Goal: Complete application form

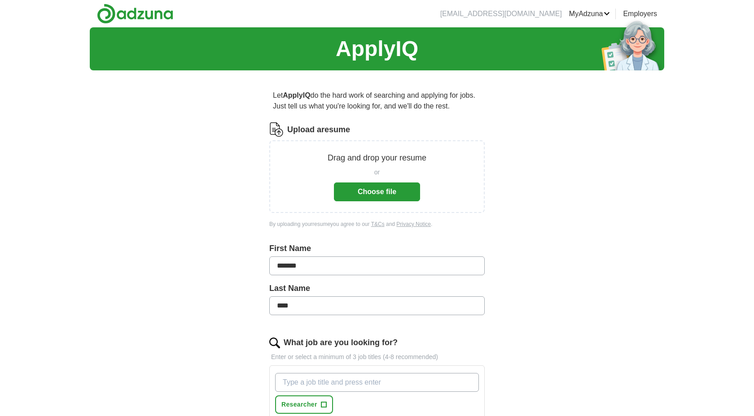
click at [363, 193] on button "Choose file" at bounding box center [377, 192] width 86 height 19
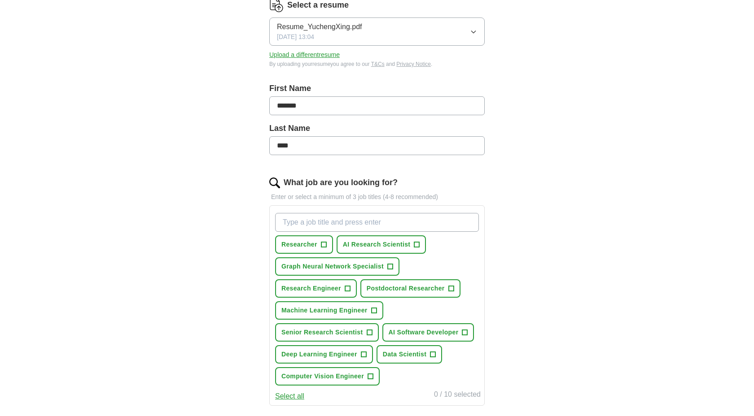
scroll to position [127, 0]
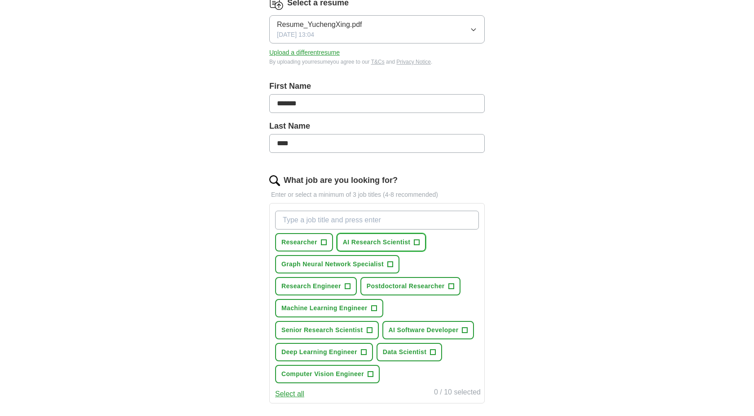
click at [415, 244] on span "+" at bounding box center [416, 242] width 5 height 7
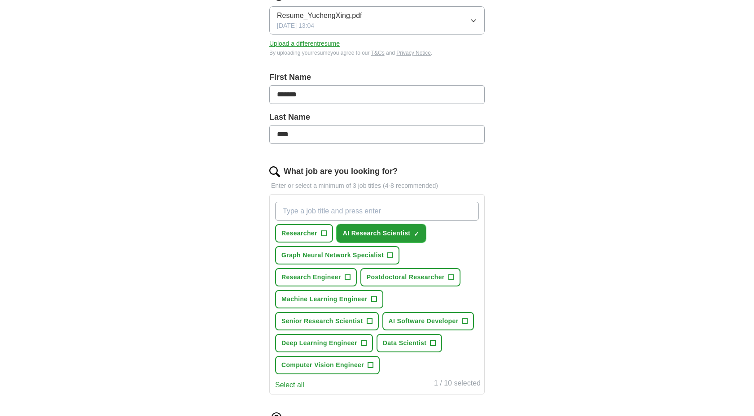
scroll to position [142, 0]
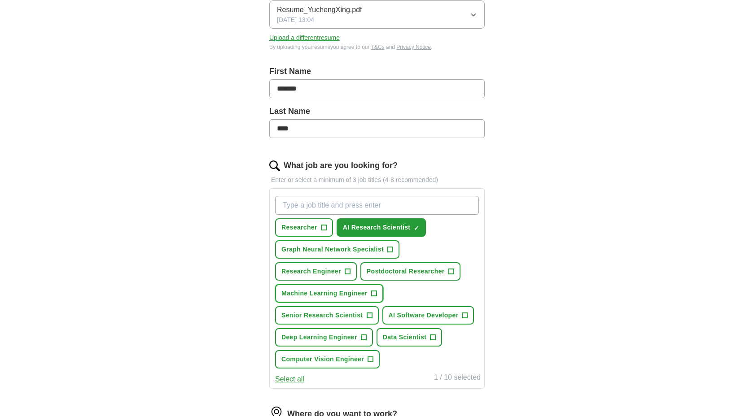
click at [369, 295] on button "Machine Learning Engineer +" at bounding box center [329, 293] width 108 height 18
click at [324, 231] on span "+" at bounding box center [323, 227] width 5 height 7
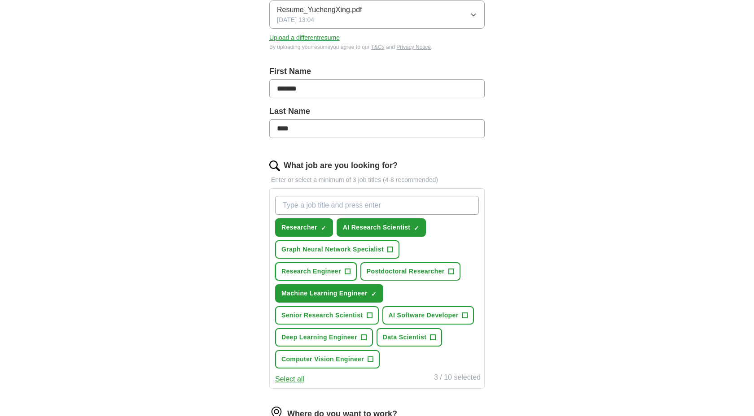
click at [346, 269] on span "+" at bounding box center [346, 271] width 5 height 7
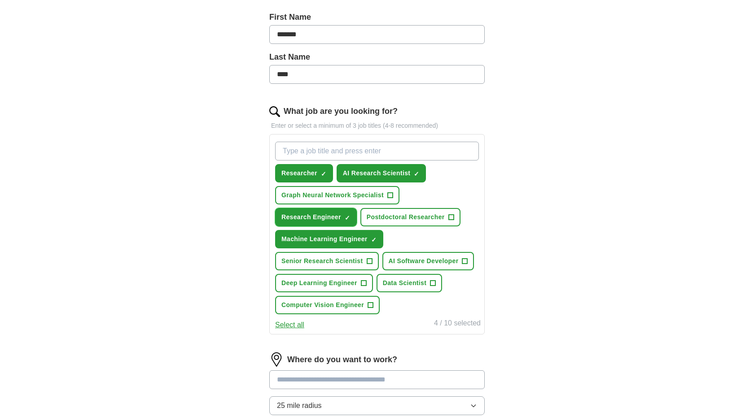
scroll to position [197, 0]
click at [362, 282] on span "+" at bounding box center [363, 282] width 5 height 7
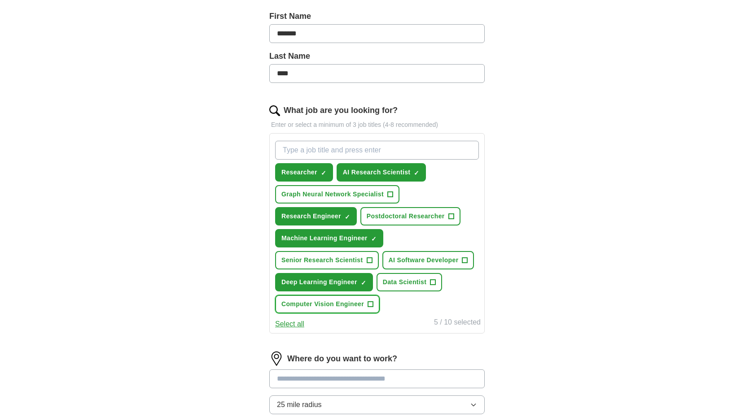
click at [369, 304] on span "+" at bounding box center [369, 304] width 5 height 7
click at [427, 285] on button "Data Scientist +" at bounding box center [409, 282] width 66 height 18
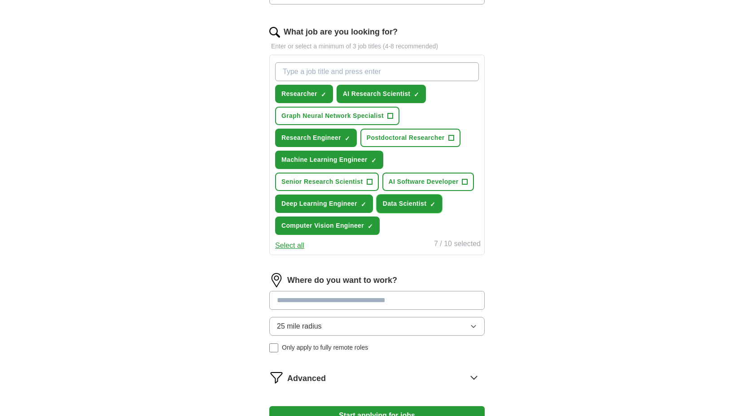
scroll to position [277, 0]
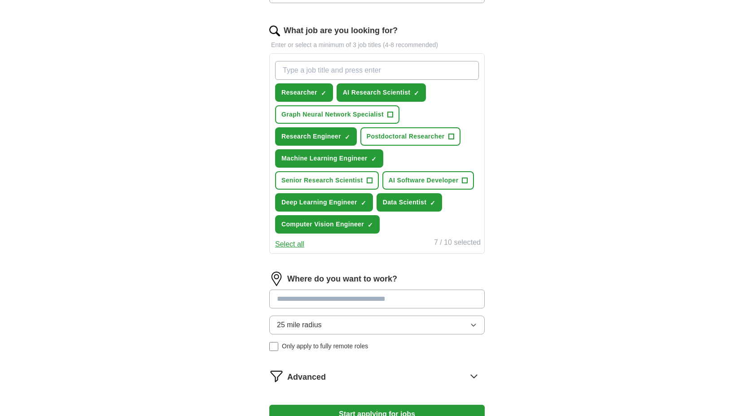
click at [387, 302] on input at bounding box center [376, 299] width 215 height 19
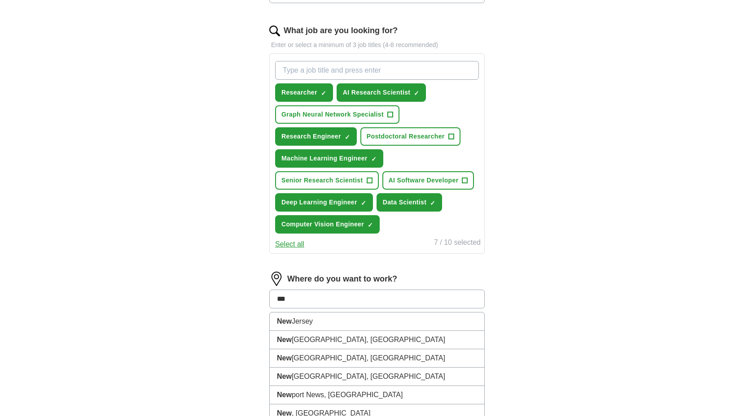
type input "***"
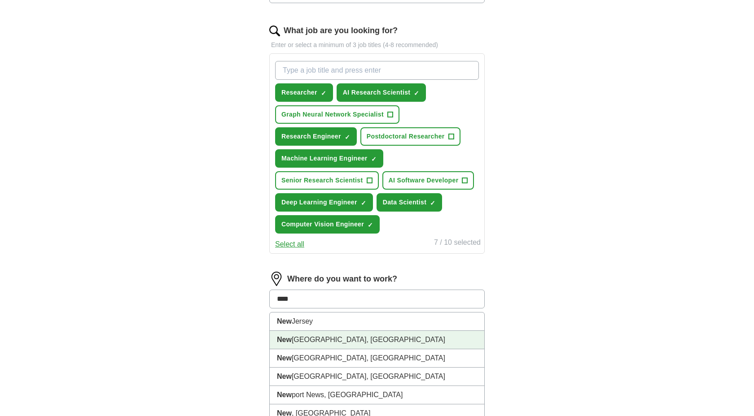
click at [386, 342] on li "[GEOGRAPHIC_DATA], [GEOGRAPHIC_DATA]" at bounding box center [377, 340] width 214 height 18
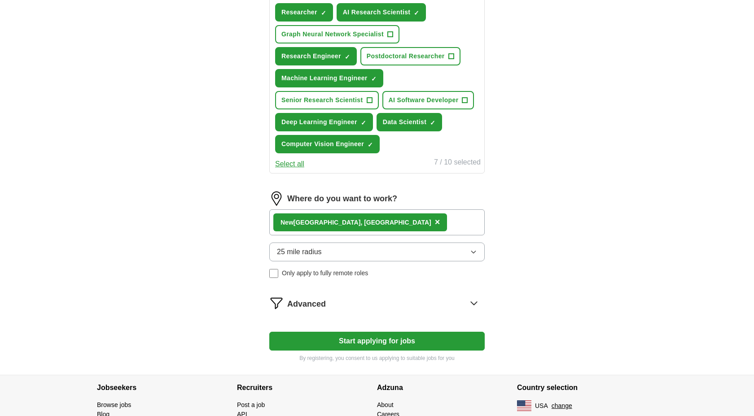
scroll to position [357, 0]
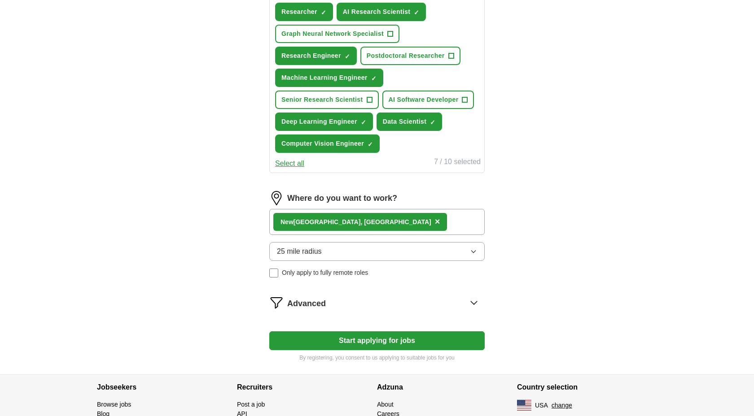
click at [391, 225] on div "[GEOGRAPHIC_DATA], [GEOGRAPHIC_DATA] ×" at bounding box center [376, 222] width 215 height 26
click at [368, 247] on button "25 mile radius" at bounding box center [376, 251] width 215 height 19
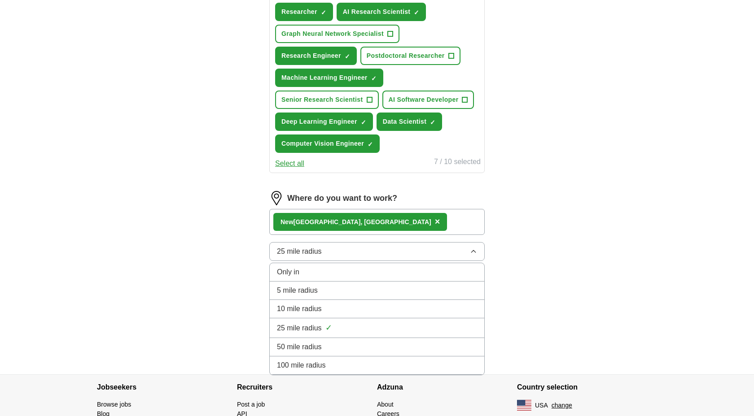
click at [367, 247] on button "25 mile radius" at bounding box center [376, 251] width 215 height 19
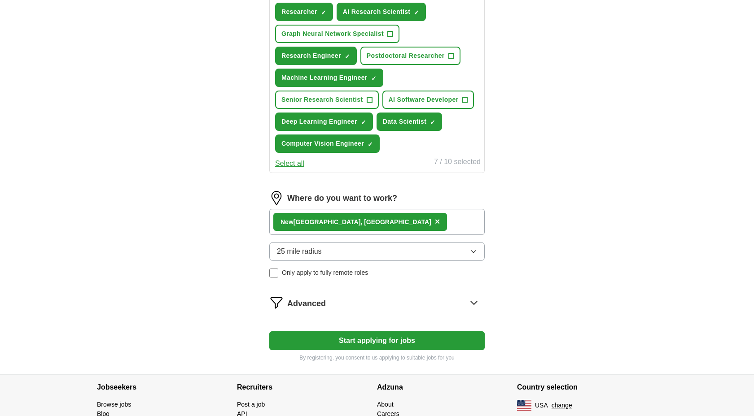
click at [475, 303] on icon at bounding box center [474, 302] width 6 height 3
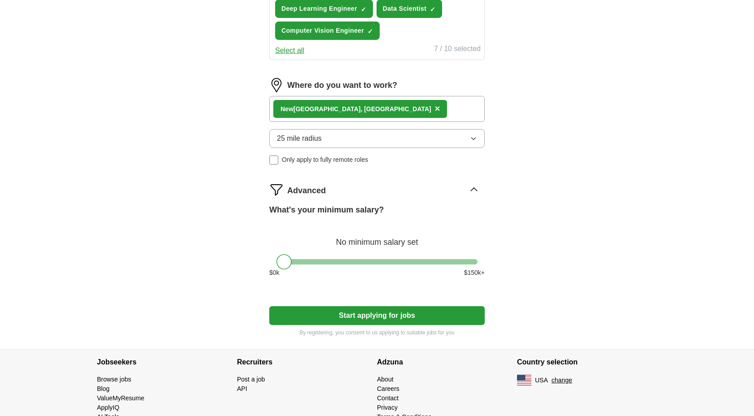
scroll to position [473, 0]
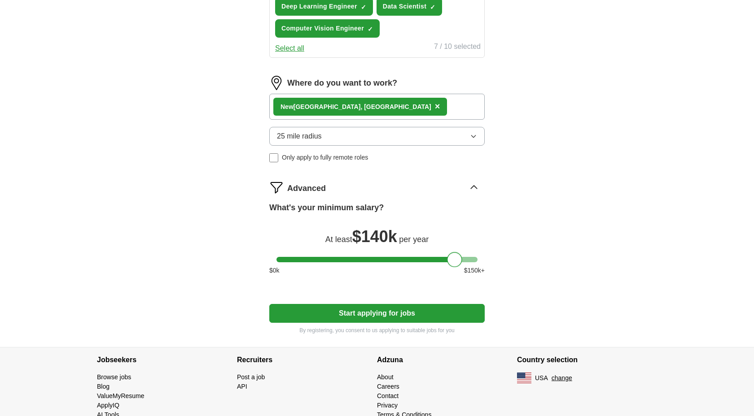
drag, startPoint x: 282, startPoint y: 260, endPoint x: 452, endPoint y: 263, distance: 169.6
click at [453, 262] on div at bounding box center [454, 259] width 15 height 15
click at [396, 314] on button "Start applying for jobs" at bounding box center [376, 313] width 215 height 19
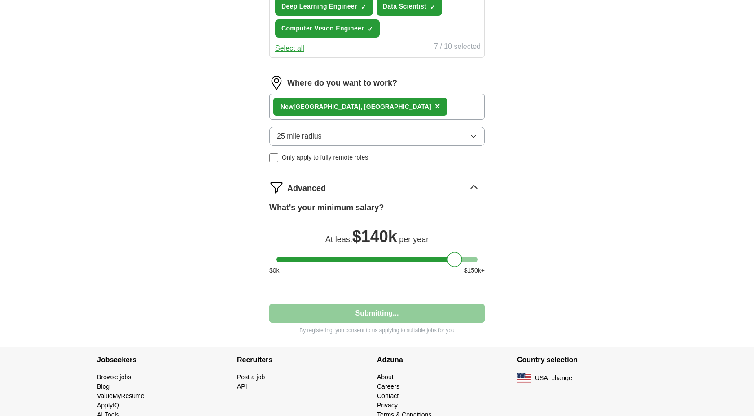
select select "**"
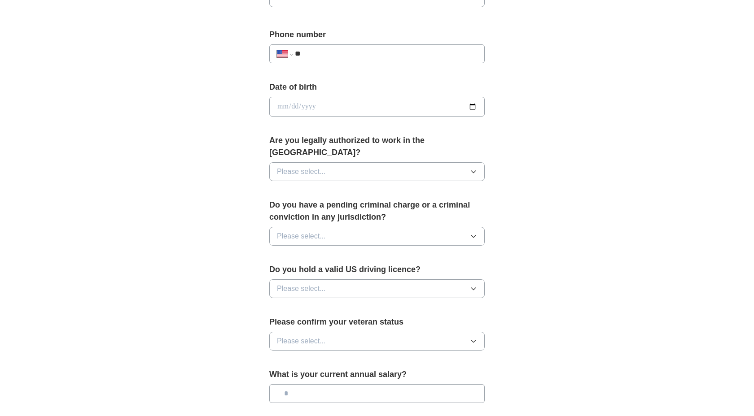
scroll to position [336, 0]
click at [355, 161] on button "Please select..." at bounding box center [376, 170] width 215 height 19
click at [347, 186] on div "Yes" at bounding box center [377, 191] width 200 height 11
click at [362, 229] on button "Please select..." at bounding box center [376, 235] width 215 height 19
click at [359, 269] on div "No" at bounding box center [377, 274] width 200 height 11
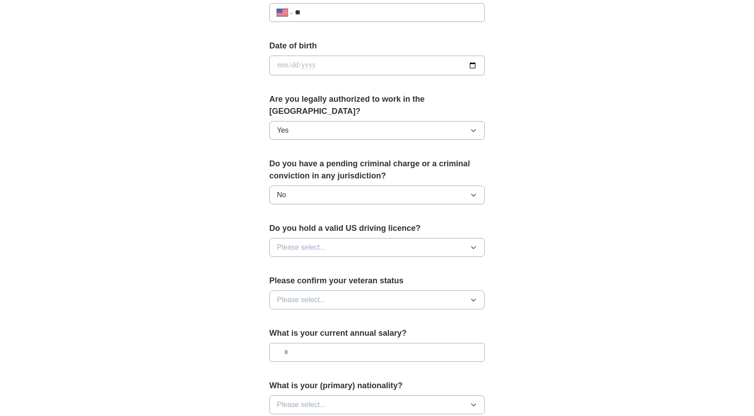
scroll to position [378, 0]
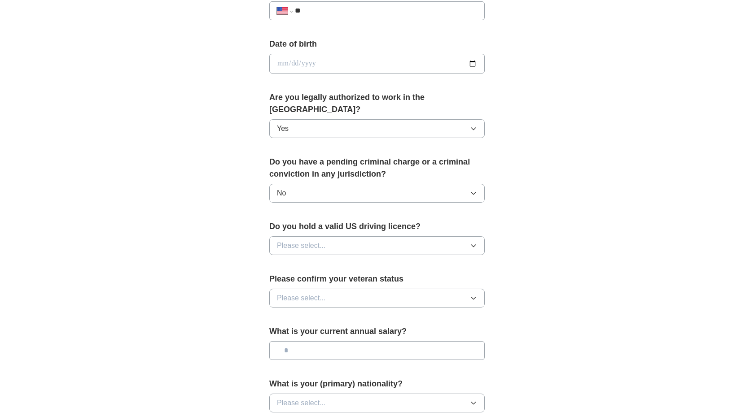
click at [351, 236] on button "Please select..." at bounding box center [376, 245] width 215 height 19
click at [354, 261] on div "Yes" at bounding box center [377, 266] width 200 height 11
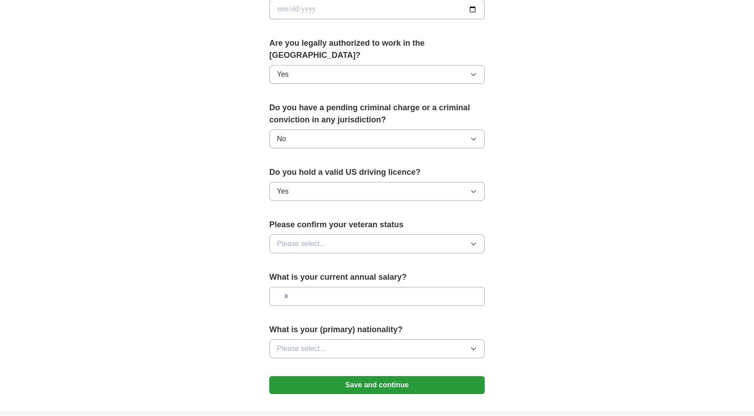
scroll to position [436, 0]
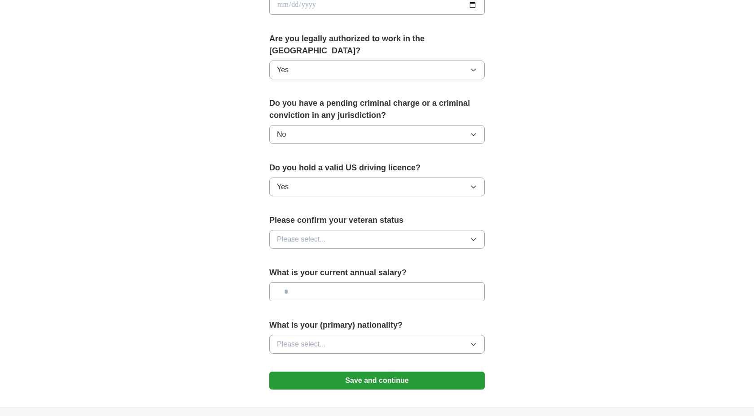
click at [350, 235] on button "Please select..." at bounding box center [376, 239] width 215 height 19
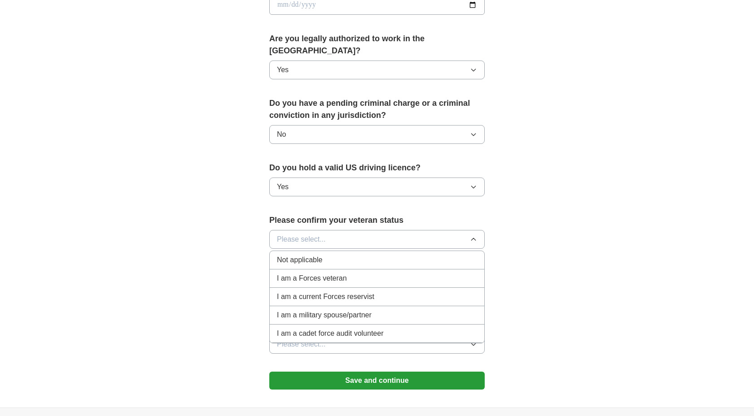
click at [339, 255] on div "Not applicable" at bounding box center [377, 260] width 200 height 11
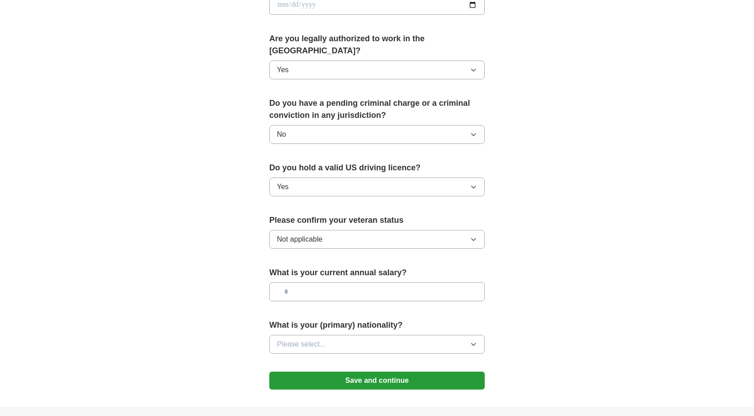
click at [369, 335] on button "Please select..." at bounding box center [376, 344] width 215 height 19
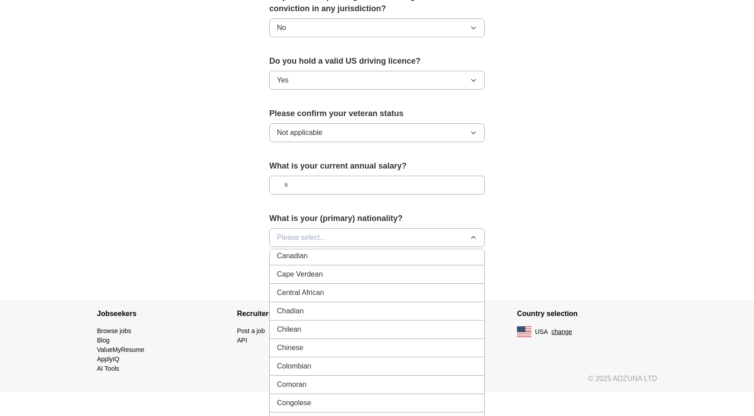
scroll to position [631, 0]
click at [344, 340] on div "Chinese" at bounding box center [377, 345] width 200 height 11
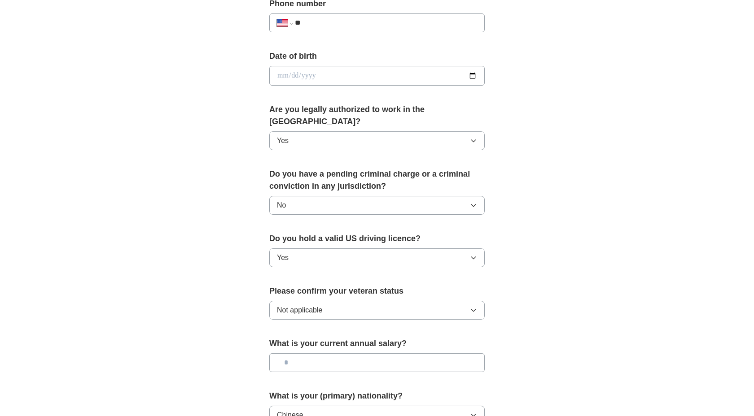
scroll to position [506, 0]
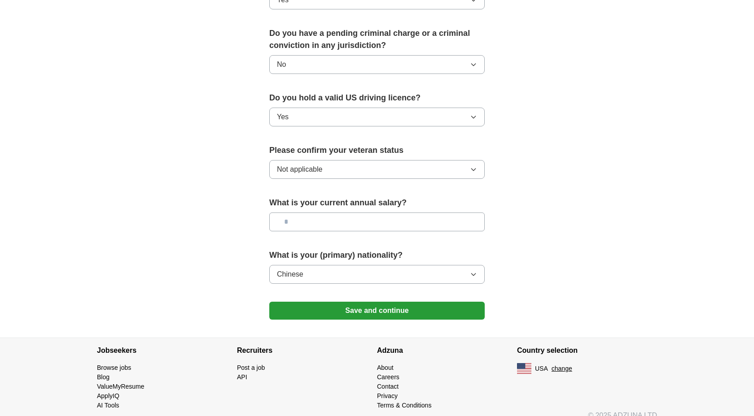
click at [346, 303] on button "Save and continue" at bounding box center [376, 311] width 215 height 18
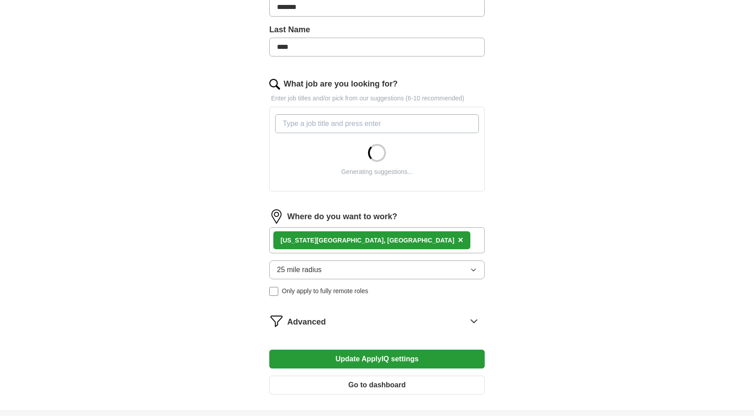
scroll to position [309, 0]
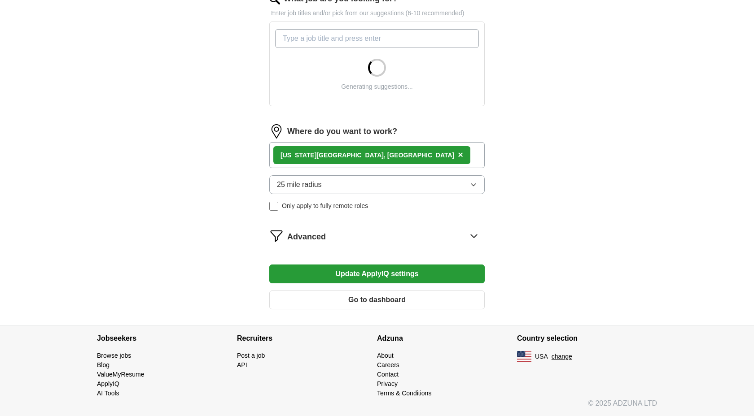
click at [402, 155] on div "New York City, NY ×" at bounding box center [376, 155] width 215 height 26
click at [391, 154] on div "New York City, NY ×" at bounding box center [376, 155] width 215 height 26
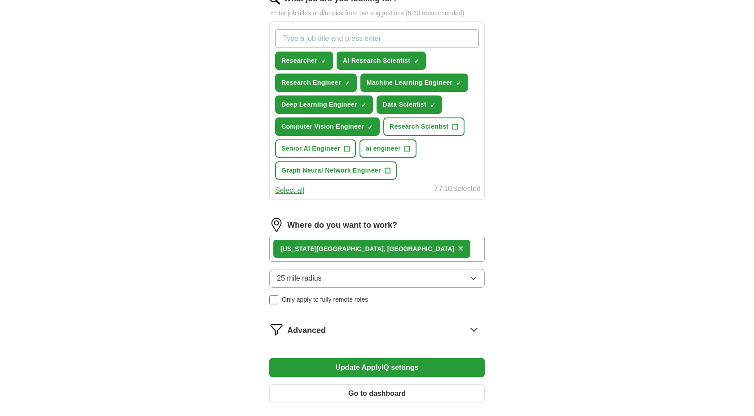
click at [381, 248] on div "New York City, NY ×" at bounding box center [376, 249] width 215 height 26
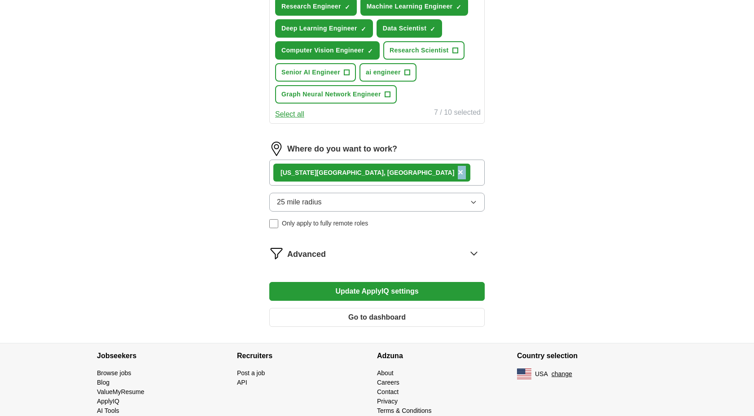
scroll to position [402, 0]
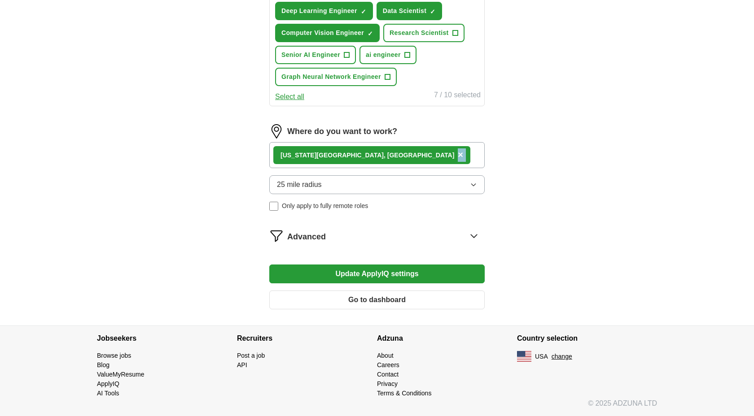
click at [384, 294] on button "Go to dashboard" at bounding box center [376, 300] width 215 height 19
